Goal: Browse casually

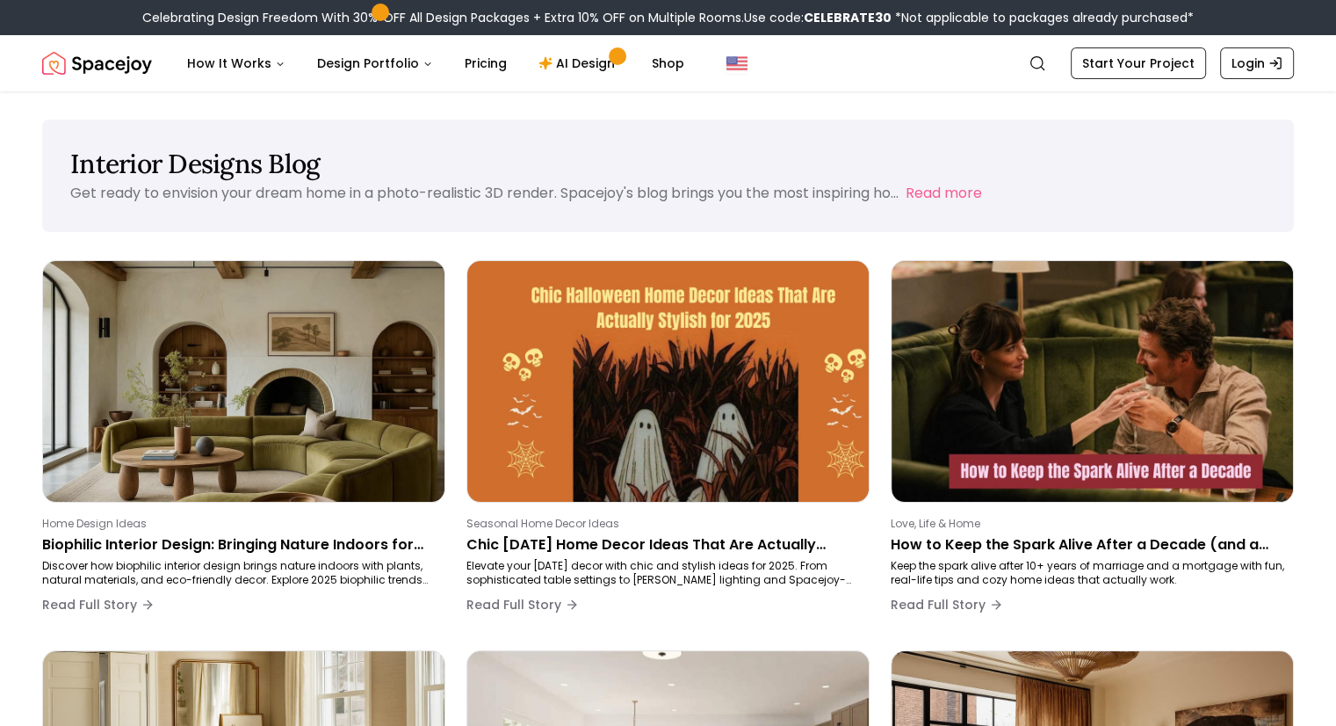
click at [90, 66] on img "Spacejoy" at bounding box center [97, 63] width 110 height 35
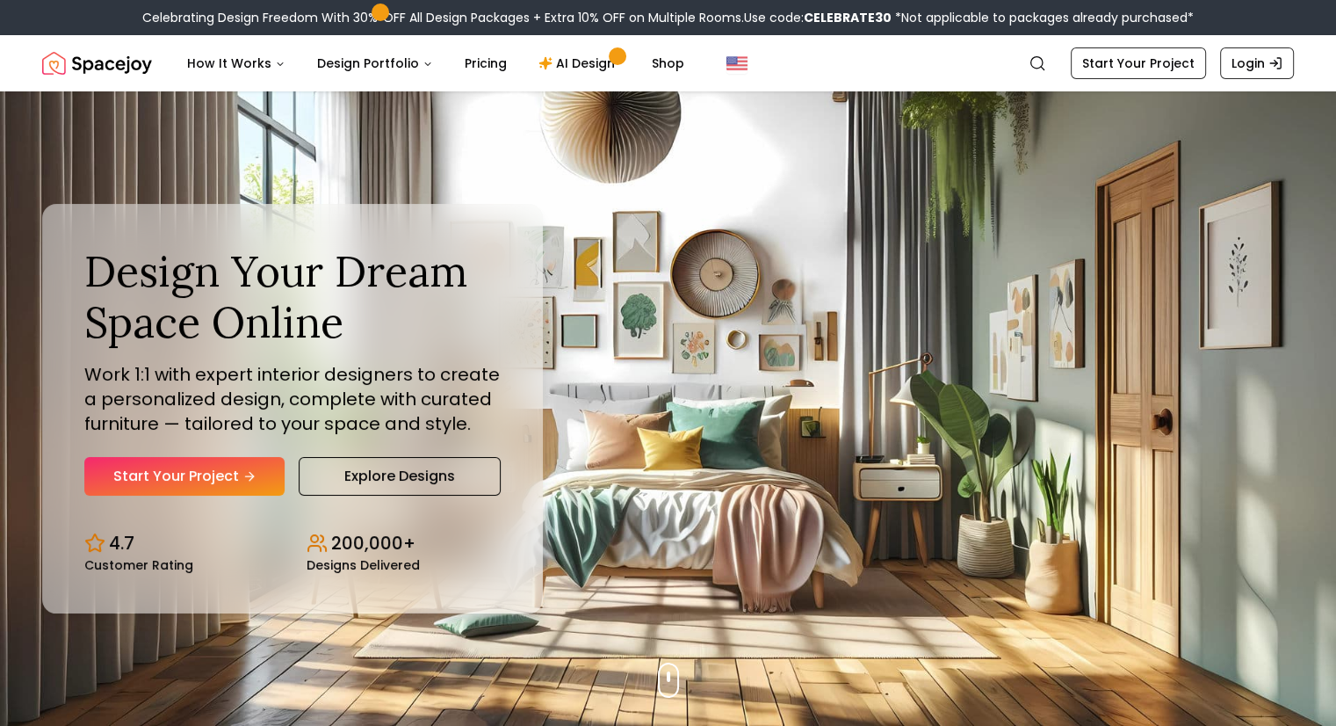
click at [90, 66] on img "Spacejoy" at bounding box center [97, 63] width 110 height 35
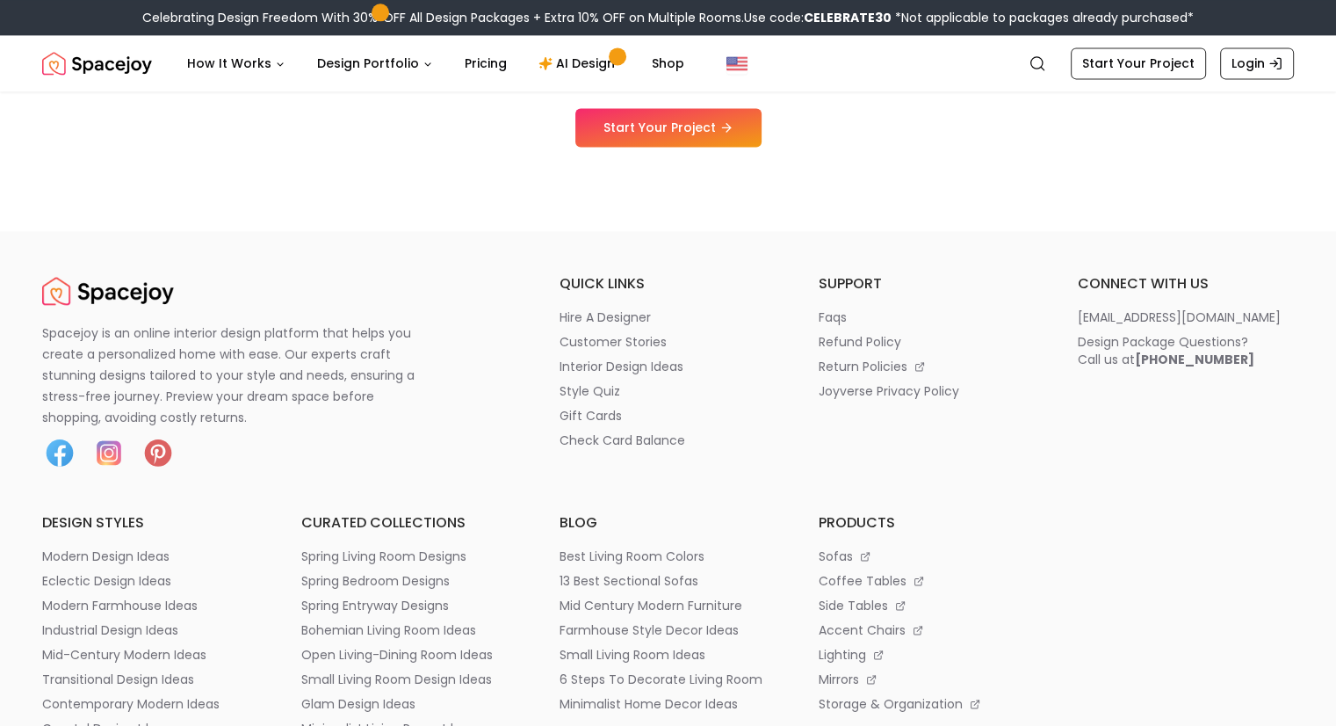
scroll to position [9423, 0]
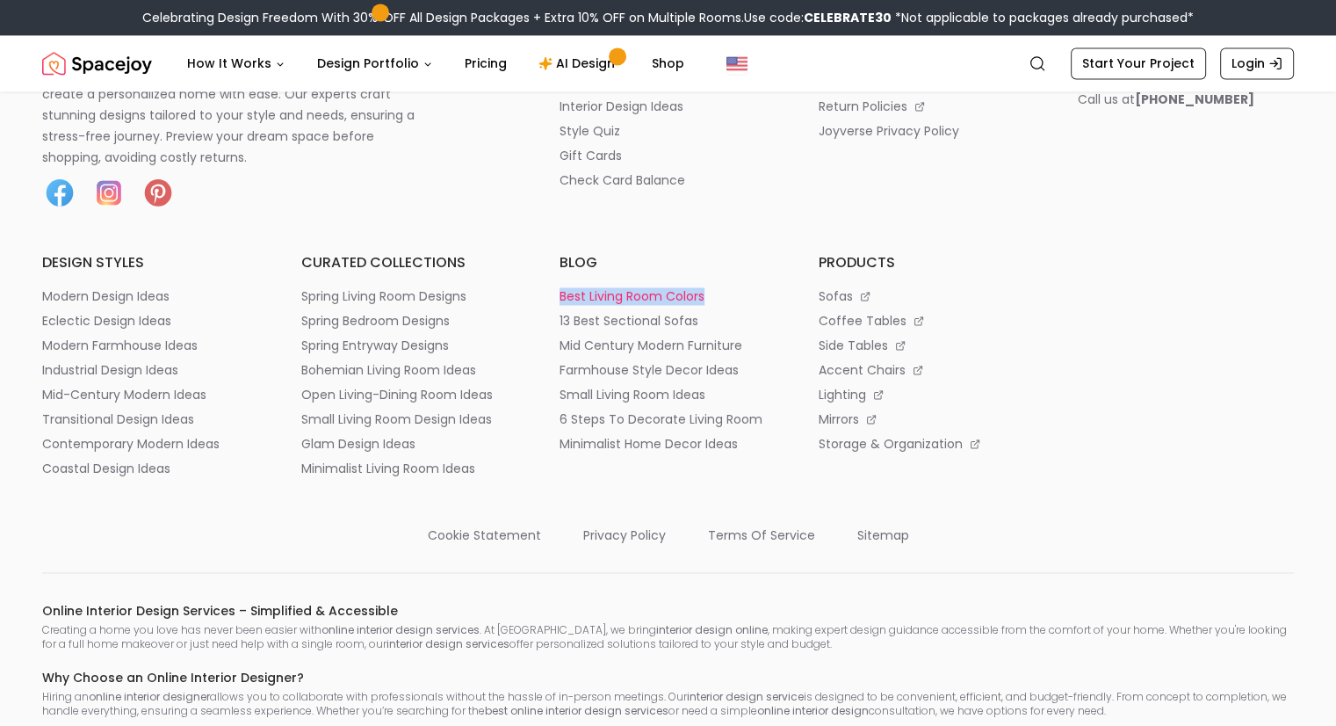
drag, startPoint x: 547, startPoint y: 512, endPoint x: 724, endPoint y: 513, distance: 176.6
click at [724, 477] on div "Spacejoy is an online interior design platform that helps you create a personal…" at bounding box center [668, 245] width 1252 height 464
click at [951, 273] on h6 "products" at bounding box center [927, 262] width 217 height 21
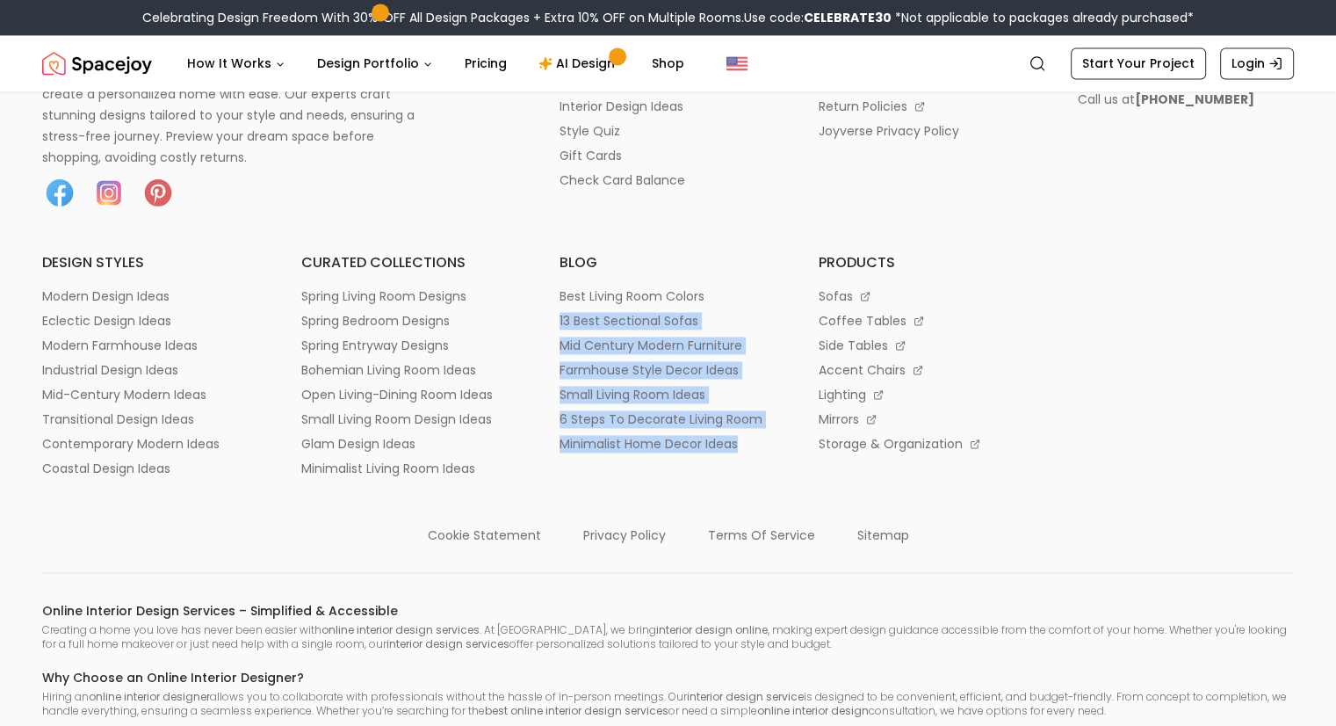
drag, startPoint x: 543, startPoint y: 541, endPoint x: 778, endPoint y: 676, distance: 270.4
click at [778, 477] on div "Spacejoy is an online interior design platform that helps you create a personal…" at bounding box center [668, 245] width 1252 height 464
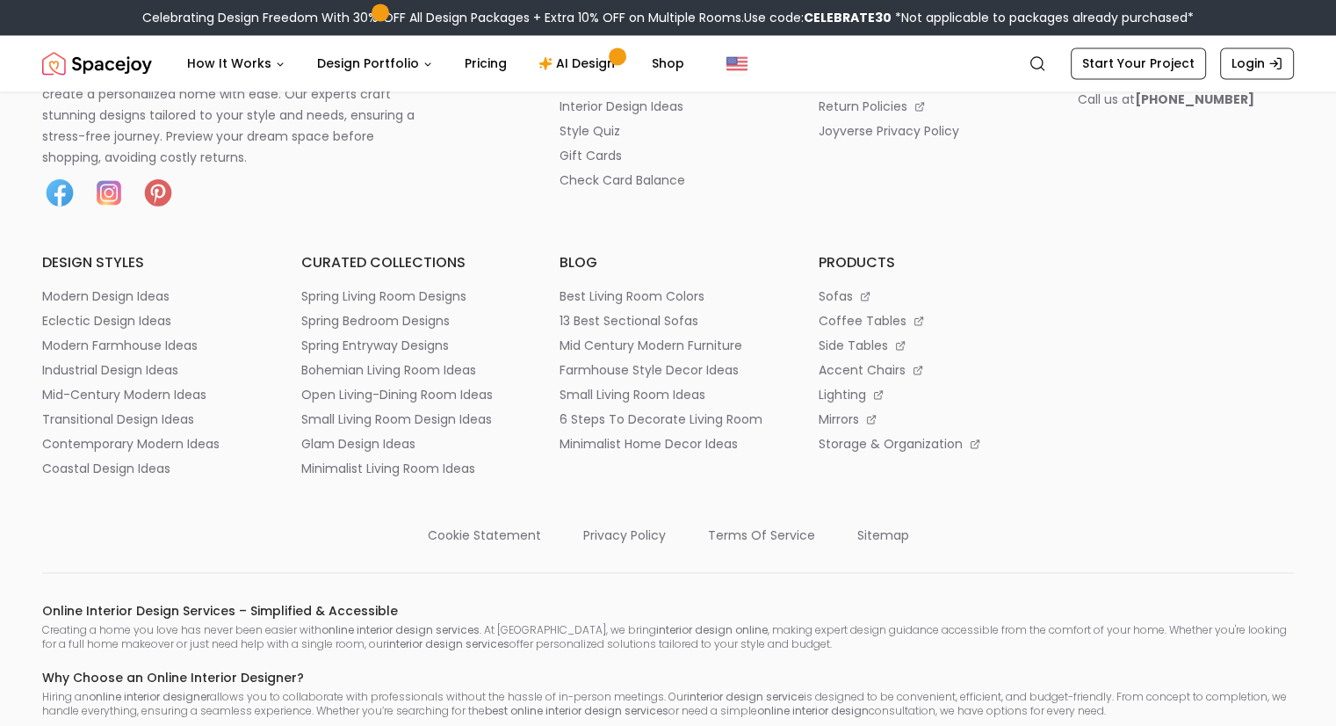
click at [788, 454] on div "Spacejoy is an online interior design platform that helps you create a personal…" at bounding box center [668, 245] width 1252 height 464
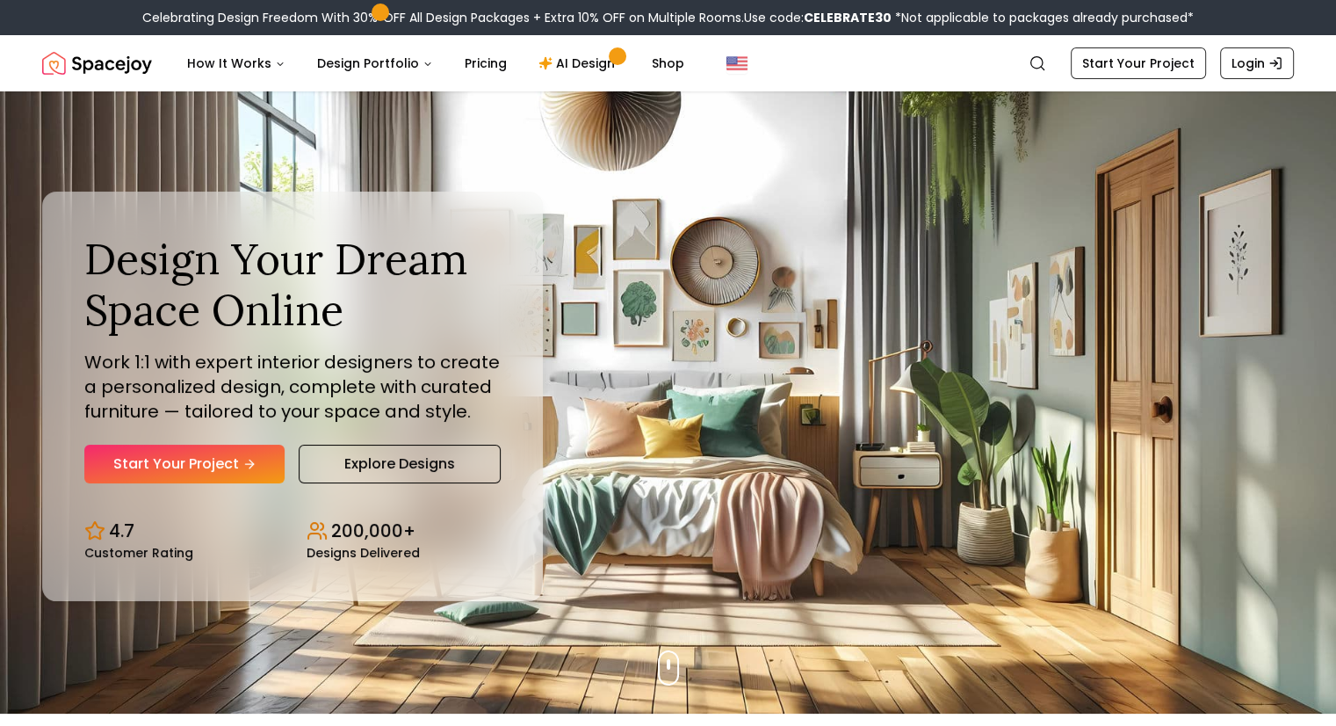
scroll to position [0, 0]
